Goal: Information Seeking & Learning: Learn about a topic

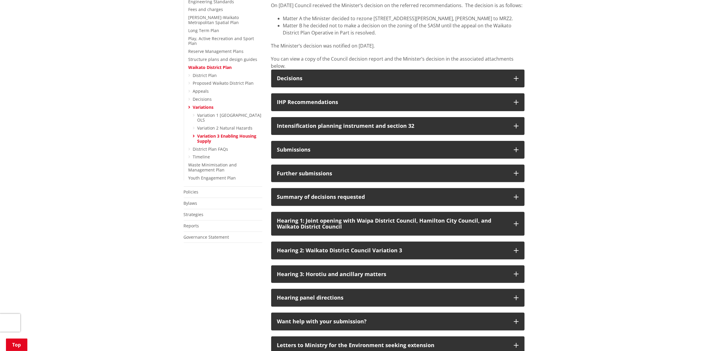
scroll to position [223, 0]
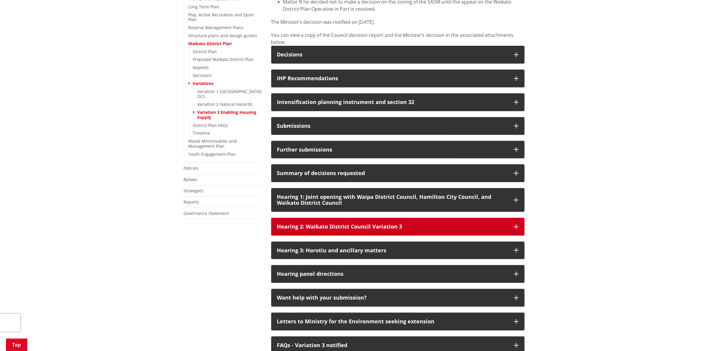
click at [309, 230] on div "Hearing 2: Waikato District Council Variation 3" at bounding box center [392, 227] width 231 height 6
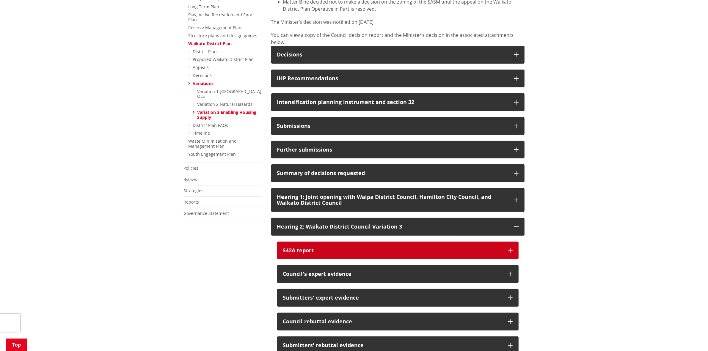
click at [321, 254] on div "S42A report" at bounding box center [392, 251] width 219 height 6
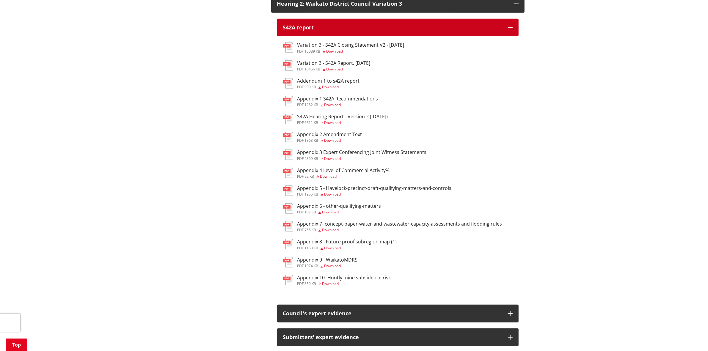
scroll to position [409, 0]
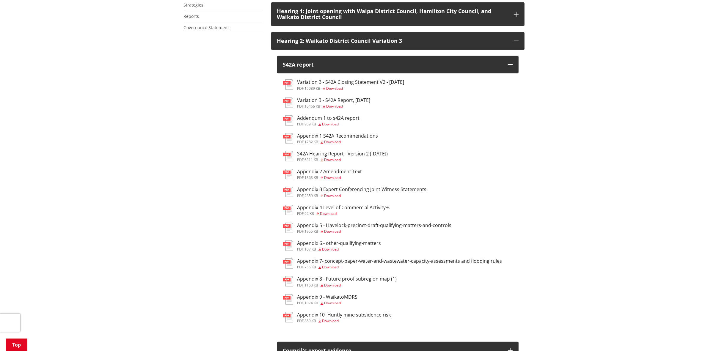
click at [351, 103] on h3 "Variation 3 - S42A Report, [DATE]" at bounding box center [333, 101] width 73 height 6
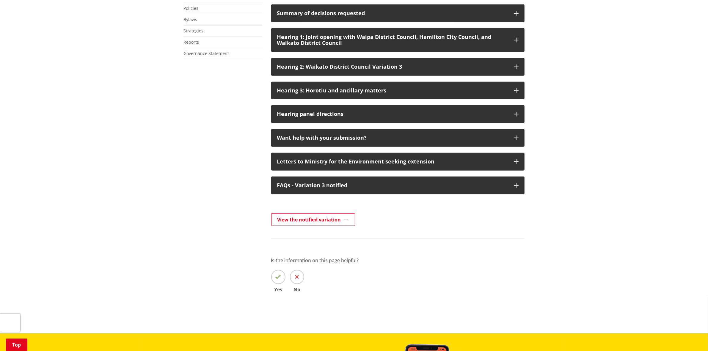
scroll to position [372, 0]
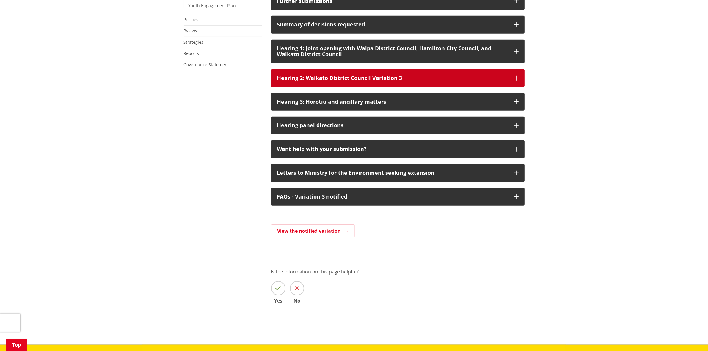
click at [316, 81] on div "Hearing 2: Waikato District Council Variation 3" at bounding box center [392, 78] width 231 height 6
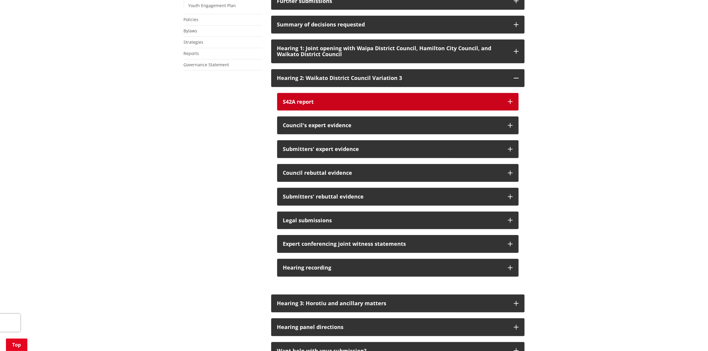
click at [322, 105] on div "S42A report" at bounding box center [392, 102] width 219 height 6
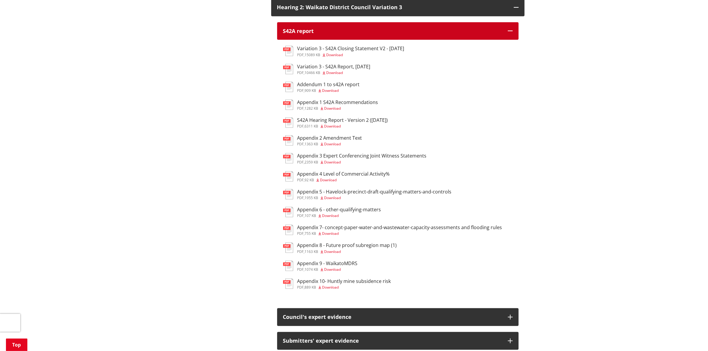
scroll to position [446, 0]
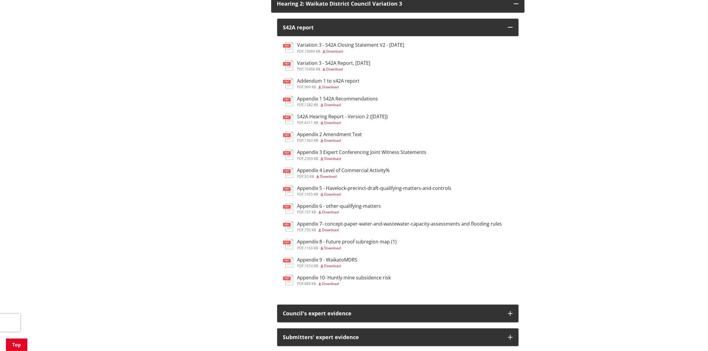
click at [362, 120] on h3 "S42A Hearing Report - Version 2 ([DATE])" at bounding box center [342, 117] width 91 height 6
